Goal: Transaction & Acquisition: Purchase product/service

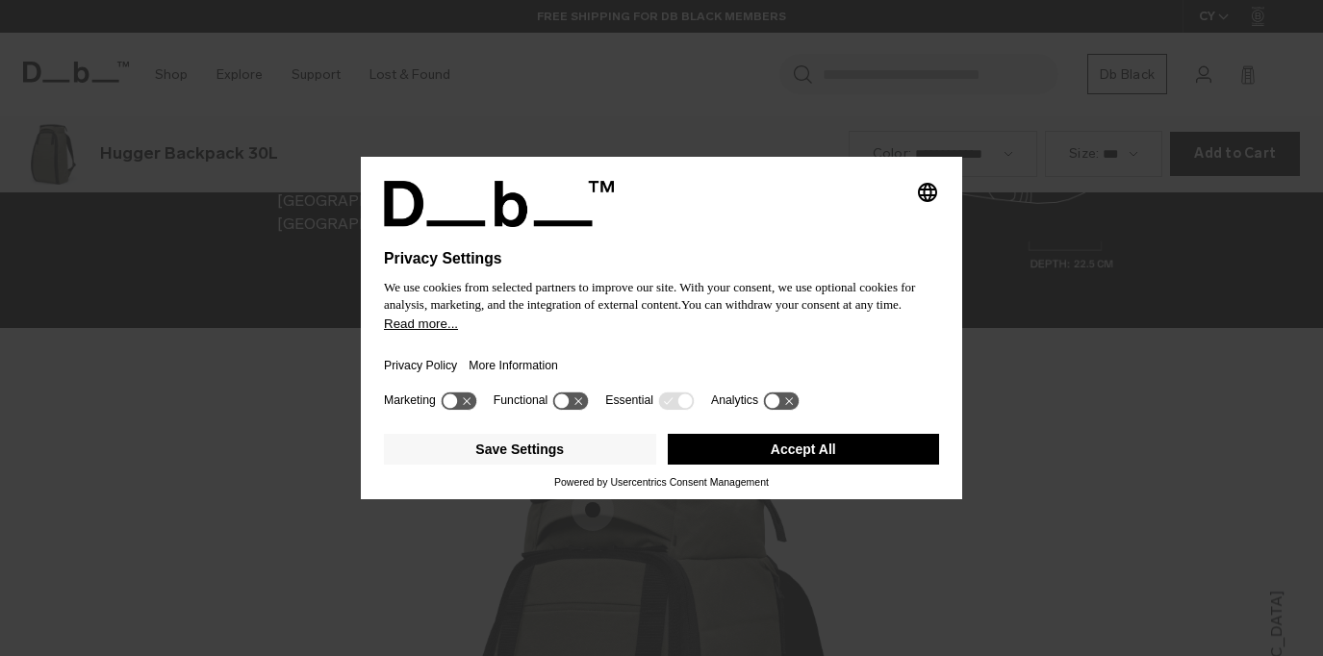
scroll to position [2625, 0]
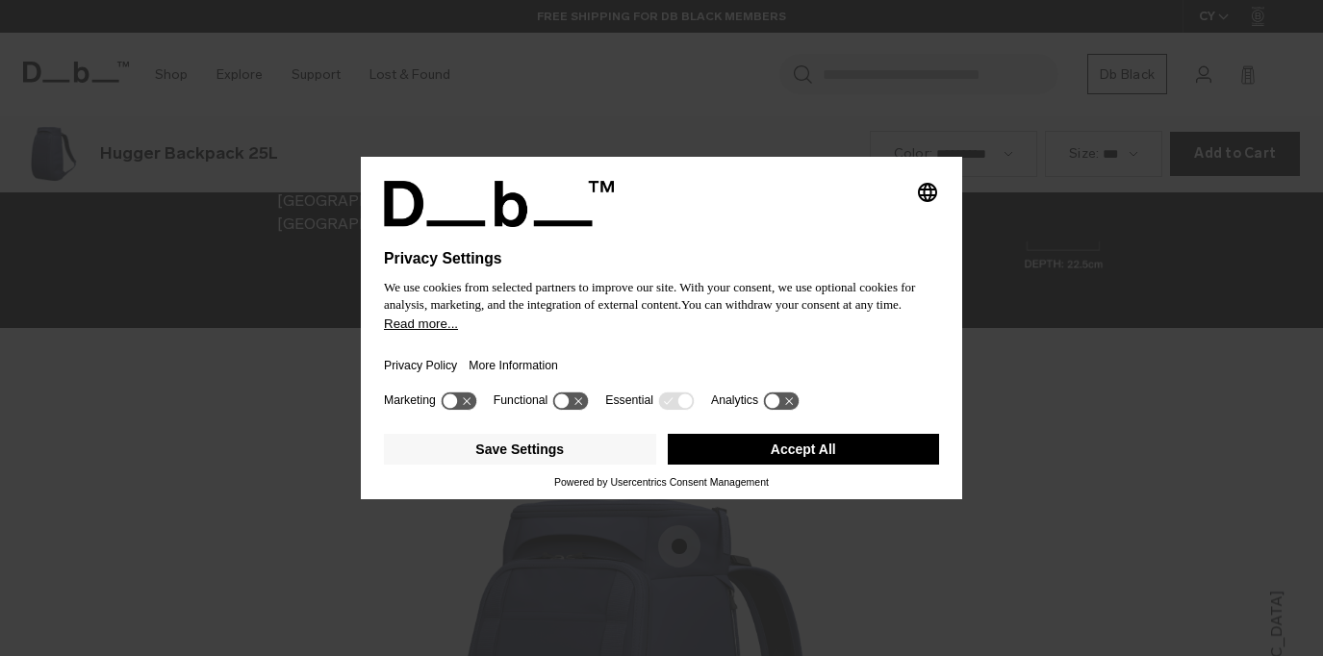
scroll to position [2625, 0]
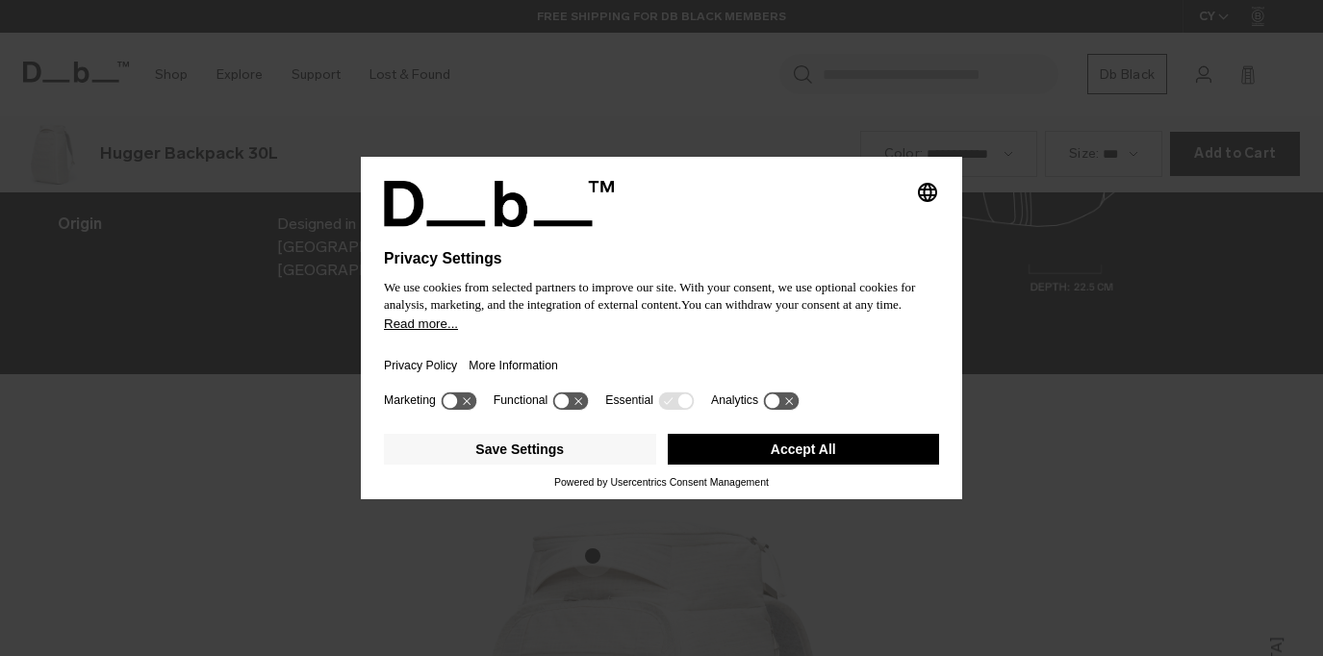
scroll to position [2625, 0]
